Goal: Check status: Check status

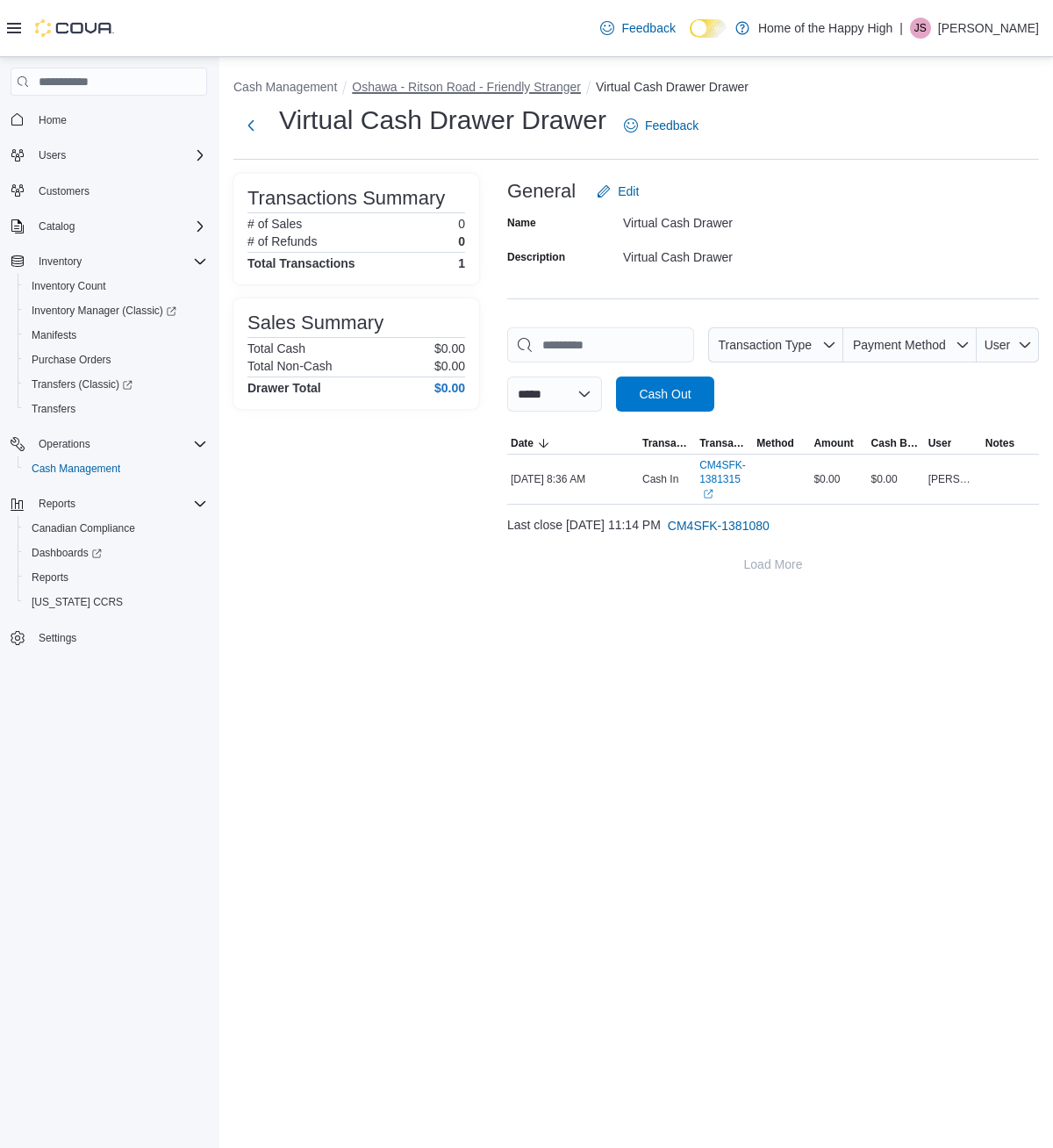
click at [545, 92] on button "Oshawa - Ritson Road - Friendly Stranger" at bounding box center [466, 87] width 229 height 14
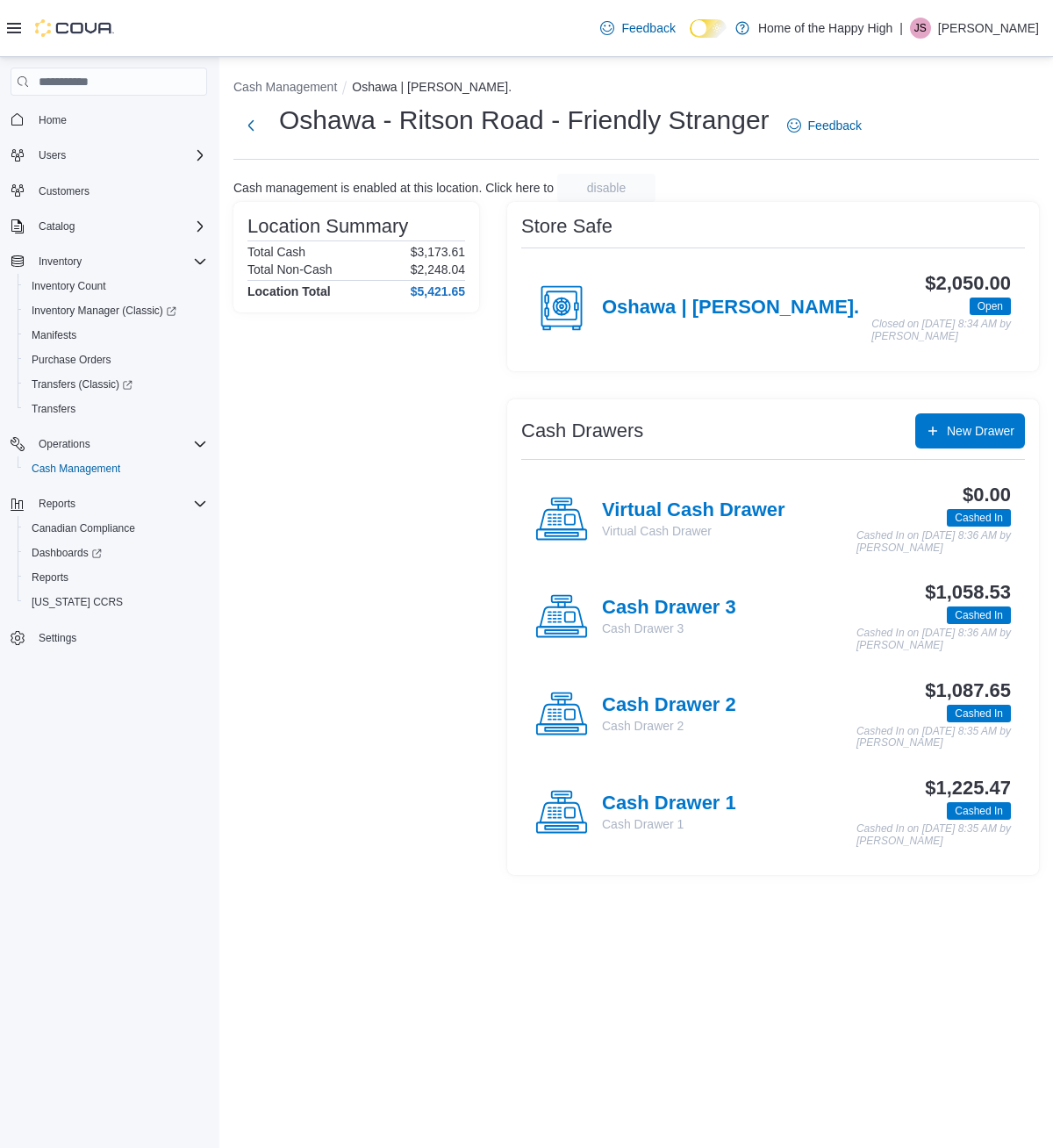
click at [702, 593] on div "Cash Drawer 3 Cash Drawer 3" at bounding box center [636, 616] width 201 height 53
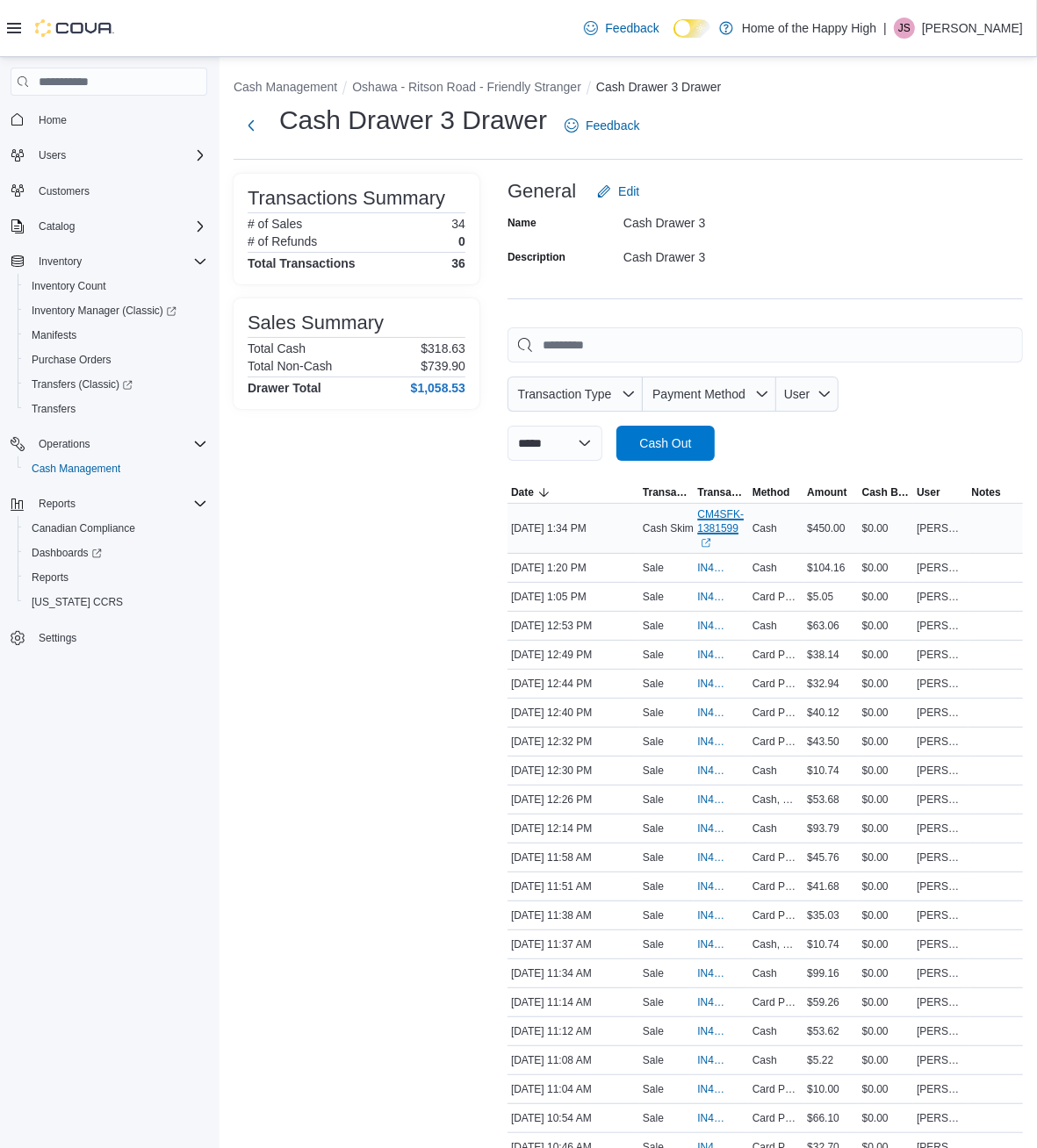
click at [744, 507] on link "CM4SFK-1381599 (opens in a new tab or window)" at bounding box center [720, 527] width 47 height 42
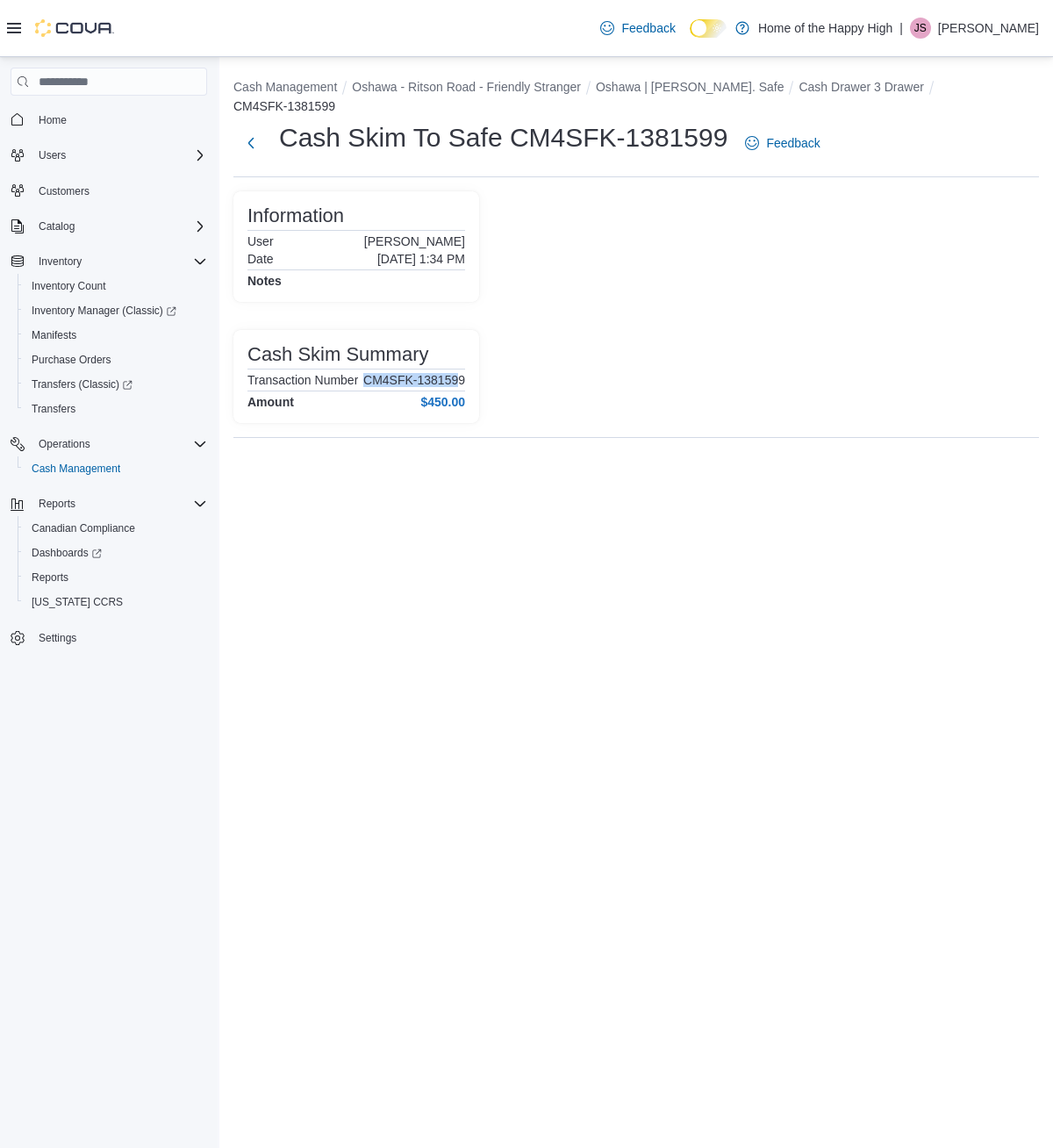
drag, startPoint x: 363, startPoint y: 365, endPoint x: 461, endPoint y: 365, distance: 98.0
click at [461, 373] on p "CM4SFK-1381599" at bounding box center [414, 380] width 102 height 14
copy p "CM4SFK-138159"
click at [373, 541] on div "Cash Management Oshawa - Ritson Road - Friendly Stranger Oshawa | [PERSON_NAME]…" at bounding box center [636, 602] width 834 height 1091
drag, startPoint x: 364, startPoint y: 366, endPoint x: 466, endPoint y: 365, distance: 102.0
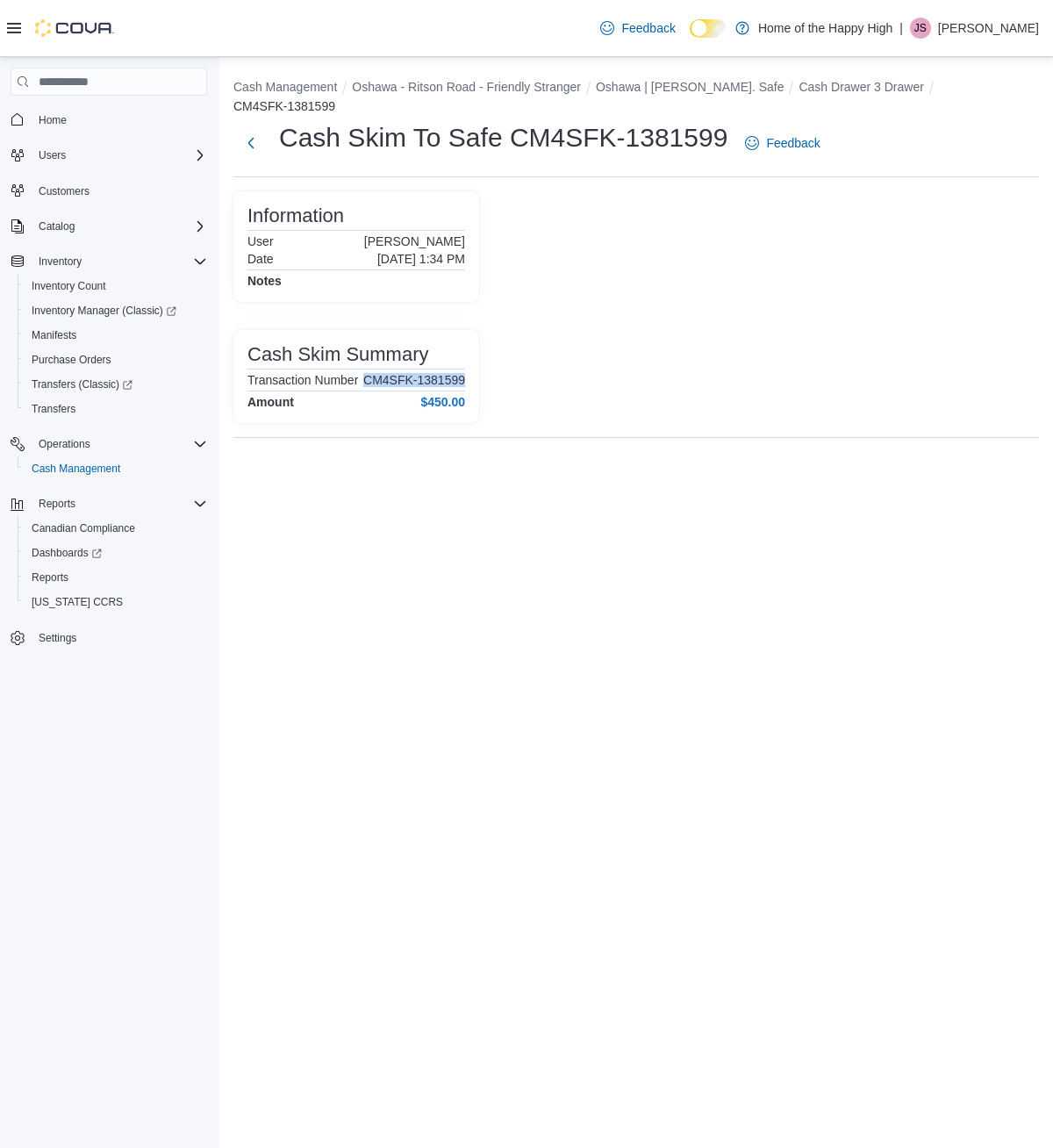
click at [466, 365] on div "Cash Skim Summary Transaction Number CM4SFK-1381599 Amount $450.00" at bounding box center [356, 376] width 246 height 93
copy p "CM4SFK-1381599"
